Goal: Navigation & Orientation: Find specific page/section

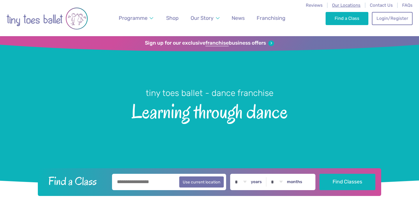
click at [347, 4] on span "Our Locations" at bounding box center [346, 5] width 29 height 5
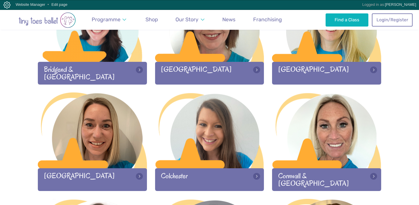
scroll to position [311, 0]
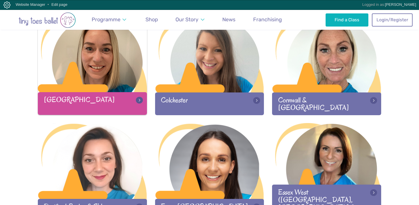
click at [95, 59] on div at bounding box center [92, 54] width 109 height 77
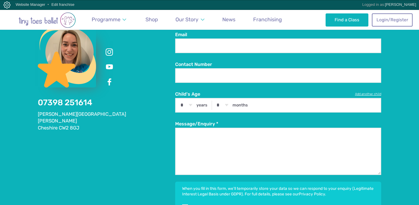
scroll to position [817, 0]
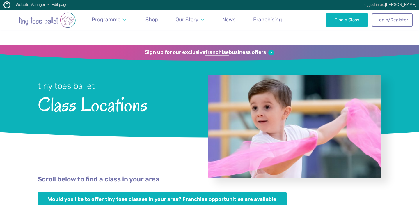
scroll to position [311, 0]
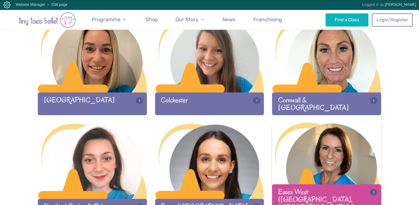
click at [301, 153] on div at bounding box center [326, 160] width 109 height 77
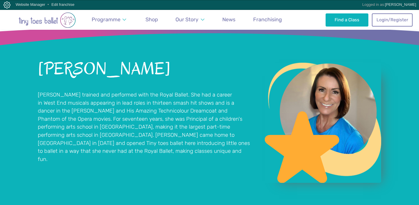
scroll to position [431, 0]
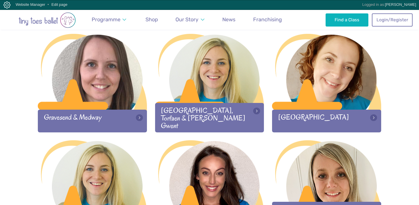
scroll to position [548, 0]
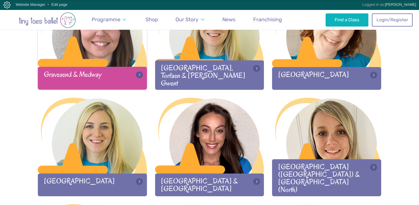
click at [67, 62] on div at bounding box center [92, 29] width 109 height 77
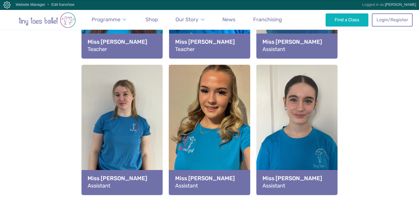
scroll to position [764, 0]
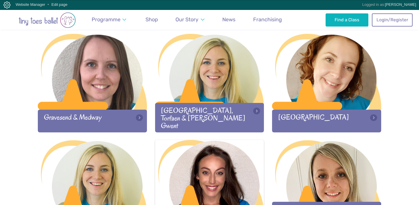
scroll to position [455, 0]
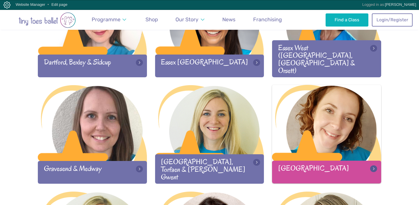
click at [328, 135] on div at bounding box center [326, 123] width 109 height 77
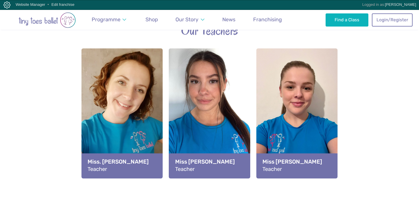
scroll to position [626, 0]
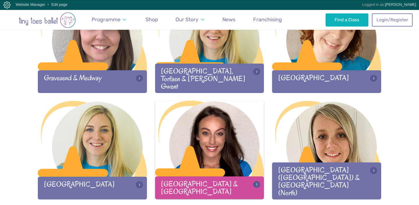
scroll to position [548, 0]
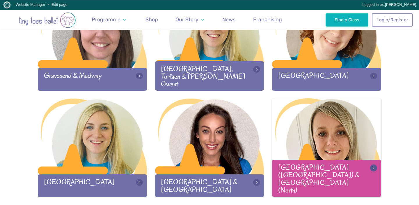
click at [344, 133] on div at bounding box center [326, 136] width 109 height 77
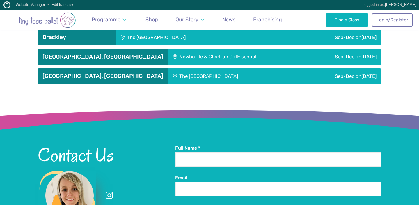
scroll to position [727, 0]
